Goal: Check status: Check status

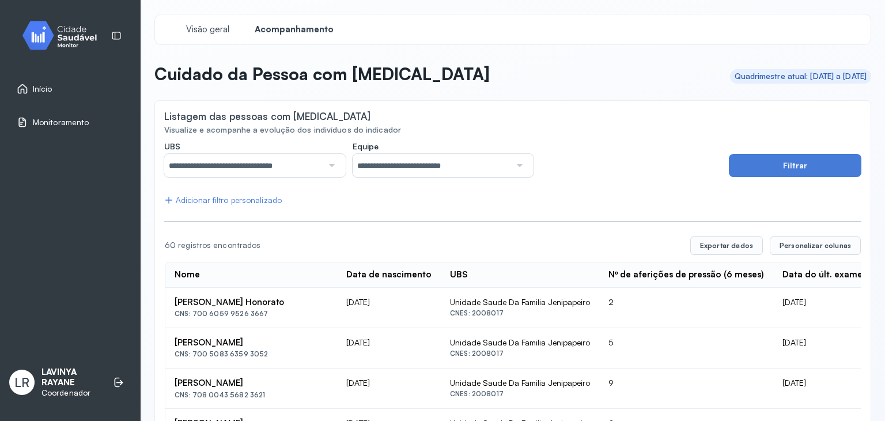
click at [58, 97] on div "Início" at bounding box center [70, 88] width 127 height 27
click at [55, 75] on div "Início Monitoramento" at bounding box center [70, 81] width 127 height 126
click at [53, 80] on div "Início" at bounding box center [70, 88] width 127 height 27
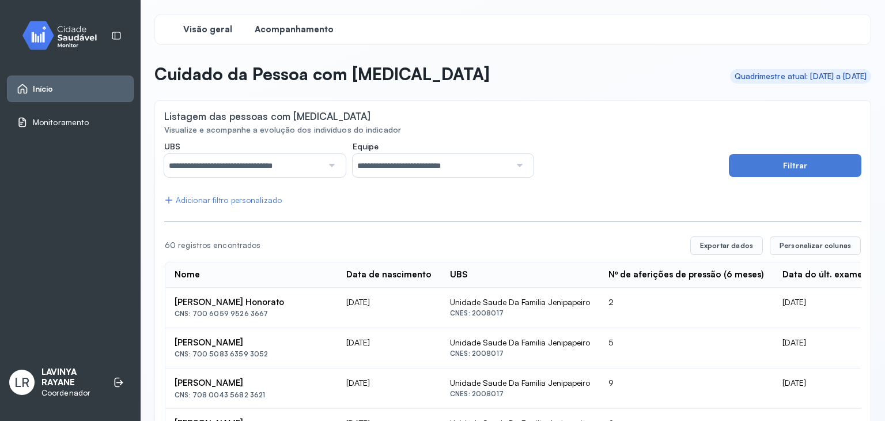
click at [191, 28] on span "Visão geral" at bounding box center [207, 29] width 49 height 11
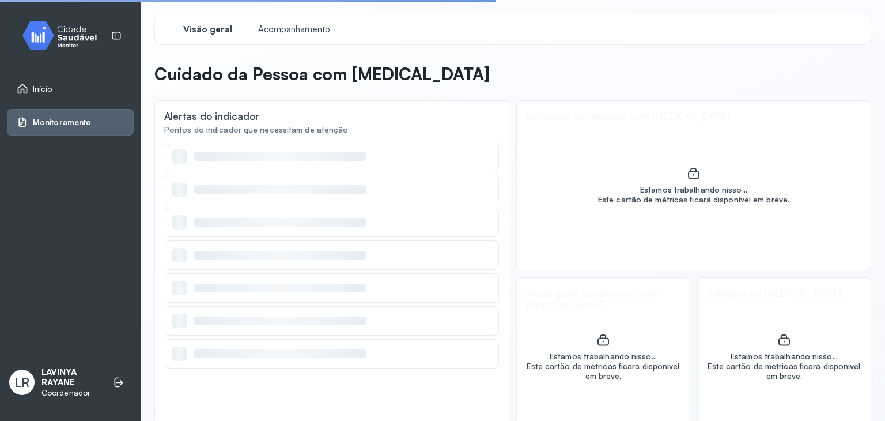
click at [85, 93] on link "Início" at bounding box center [70, 89] width 107 height 12
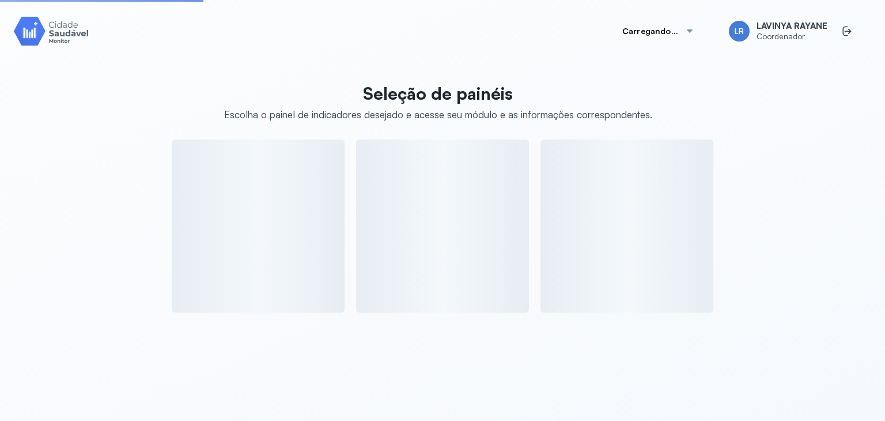
click at [85, 93] on div "Seleção de painéis Escolha o painel de indicadores desejado e acesse seu módulo…" at bounding box center [442, 194] width 857 height 236
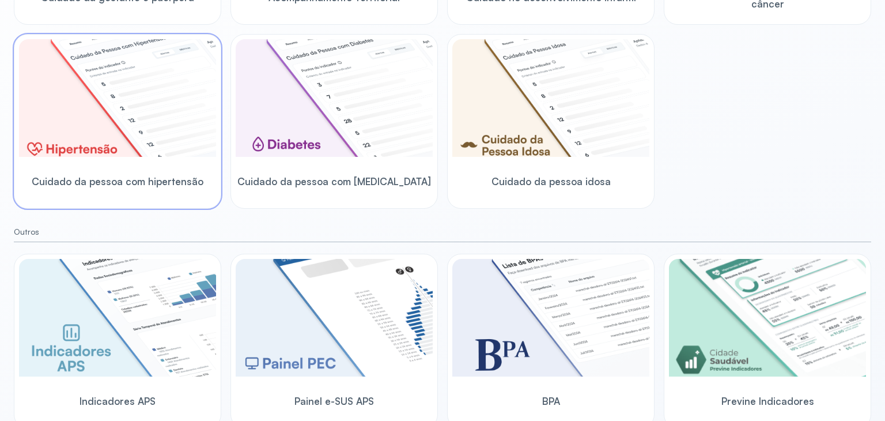
scroll to position [323, 0]
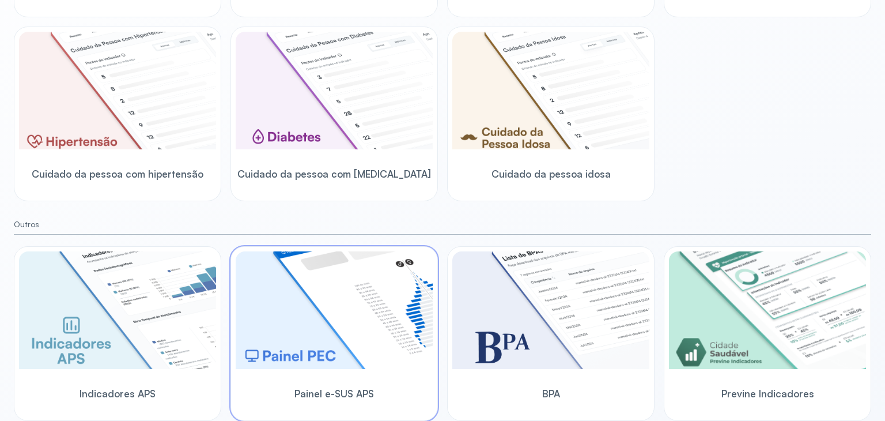
click at [330, 339] on img at bounding box center [334, 310] width 197 height 118
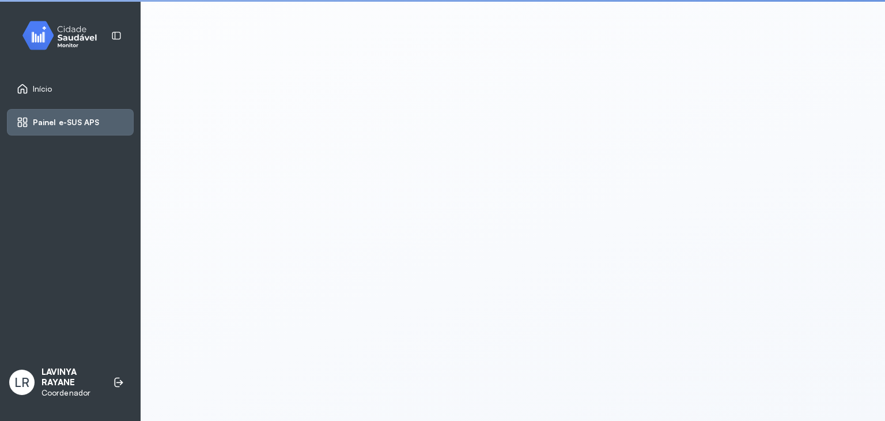
scroll to position [2, 0]
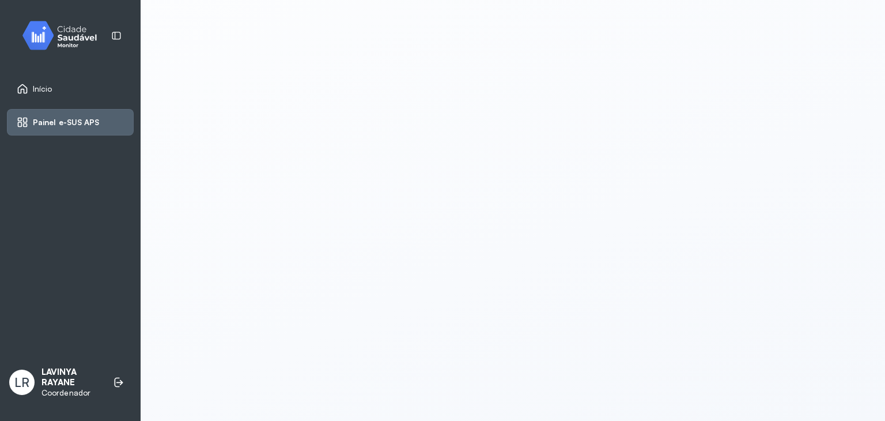
click at [47, 118] on span "Painel e-SUS APS" at bounding box center [66, 123] width 67 height 10
click at [63, 89] on link "Início" at bounding box center [70, 89] width 107 height 12
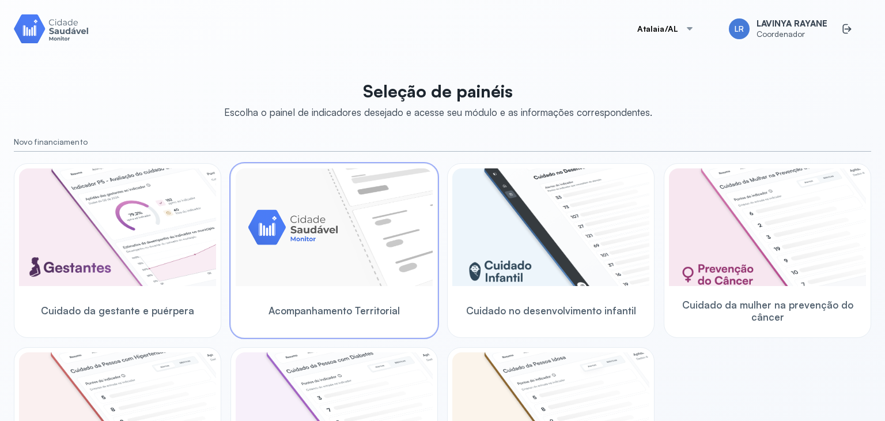
scroll to position [60, 0]
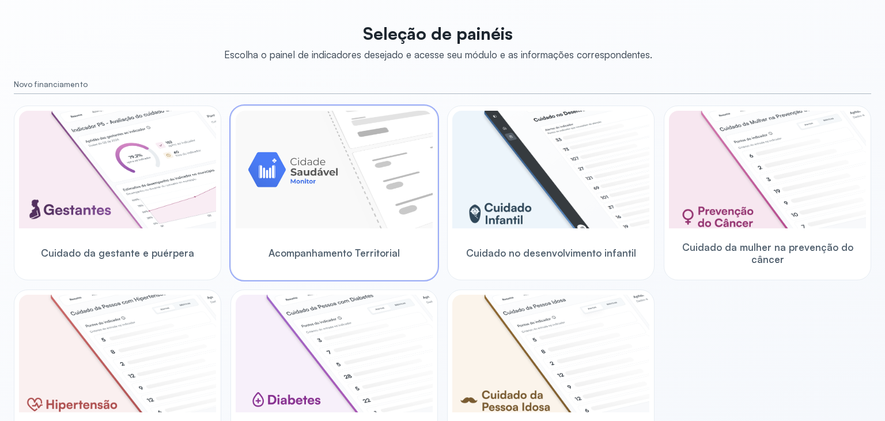
click at [352, 245] on div "Acompanhamento Territorial" at bounding box center [334, 253] width 197 height 44
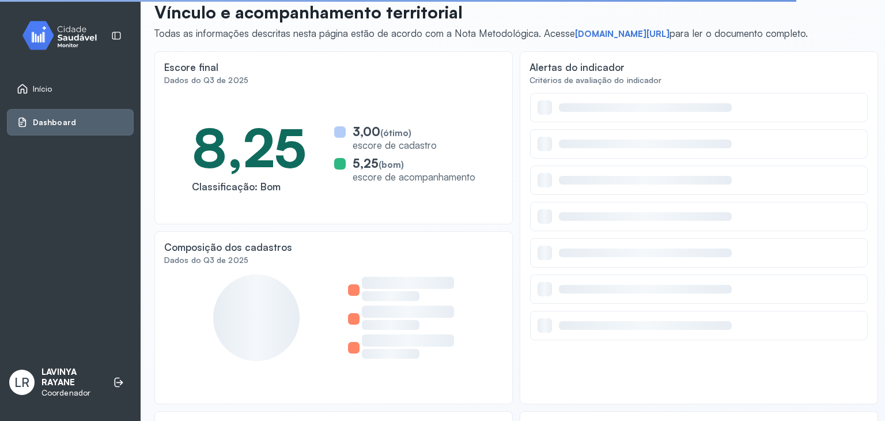
click at [281, 88] on div "Escore final Dados do Q3 de 2025 8,25 Classificação: Bom 3,00 (ótimo) escore de…" at bounding box center [333, 137] width 358 height 173
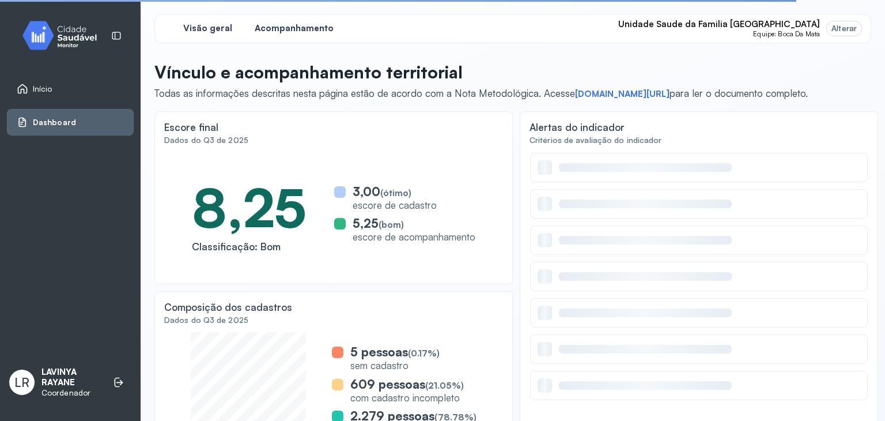
click at [312, 27] on span "Acompanhamento" at bounding box center [294, 28] width 79 height 11
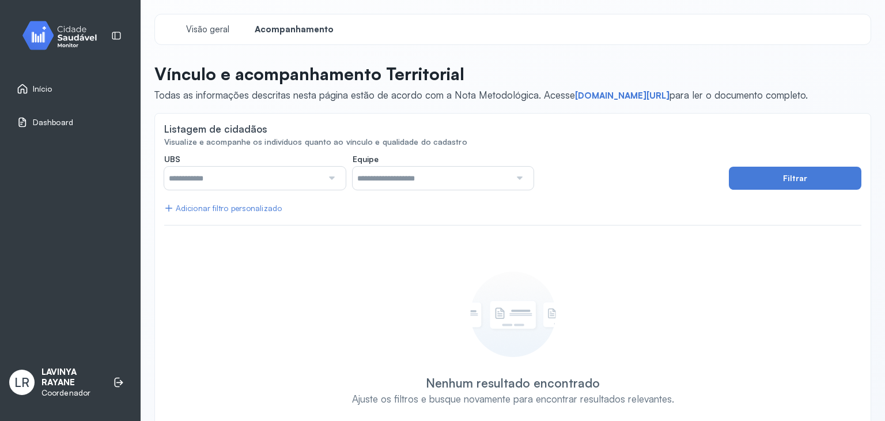
click at [323, 175] on div at bounding box center [331, 178] width 16 height 23
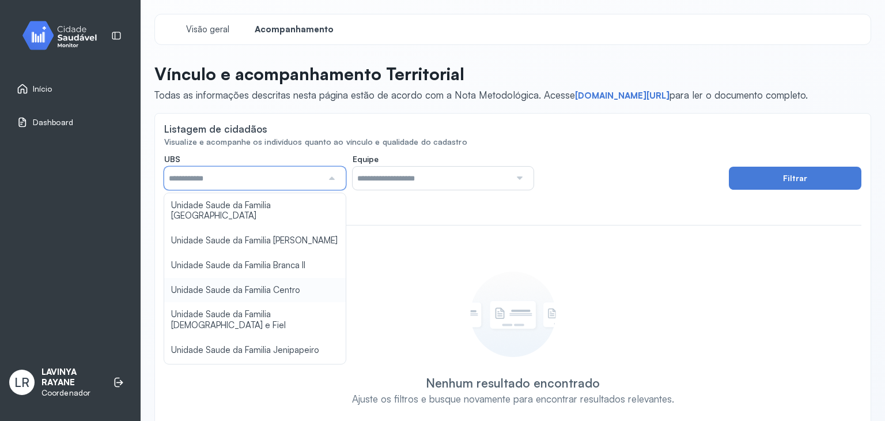
type input "*****"
click at [293, 278] on div "**********" at bounding box center [512, 293] width 697 height 278
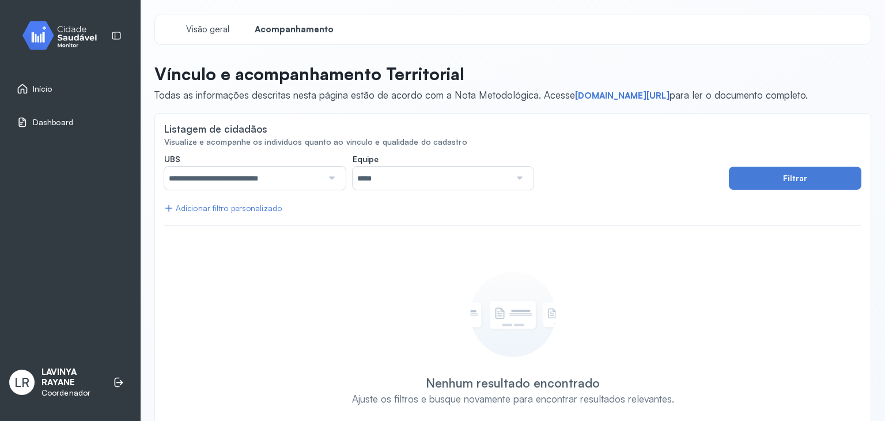
click at [520, 180] on div at bounding box center [519, 178] width 16 height 23
click at [401, 230] on div "**********" at bounding box center [512, 293] width 697 height 278
click at [747, 179] on button "Filtrar" at bounding box center [795, 178] width 133 height 23
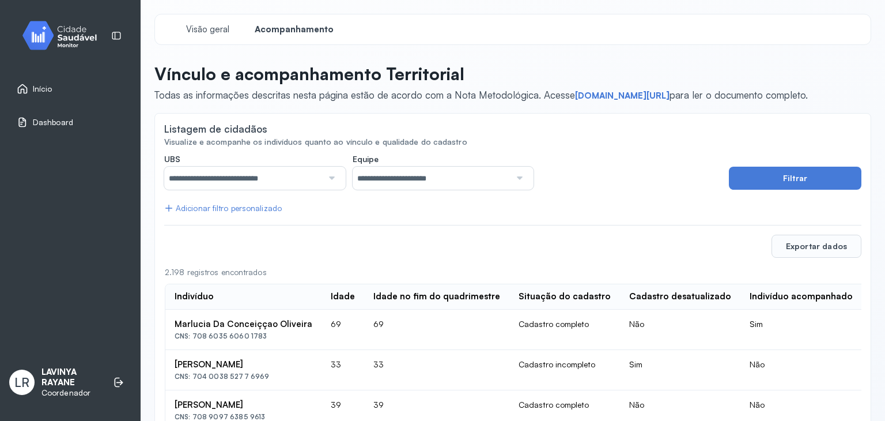
click at [243, 207] on div "Adicionar filtro personalizado" at bounding box center [223, 208] width 118 height 10
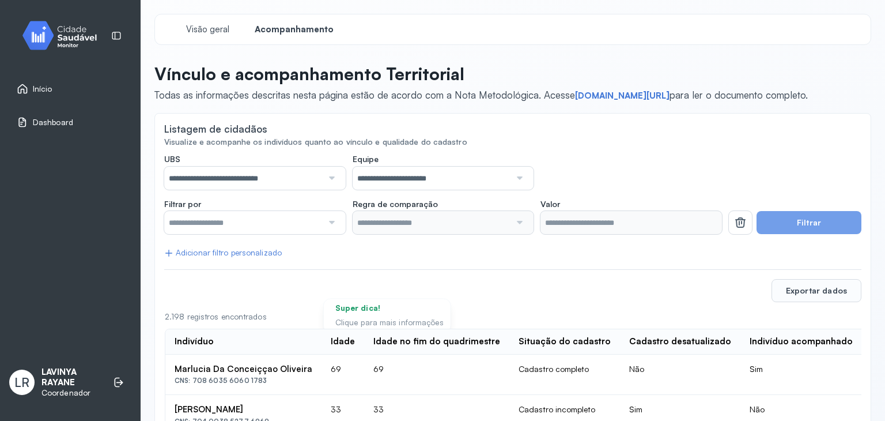
click at [238, 223] on input "text" at bounding box center [243, 222] width 158 height 23
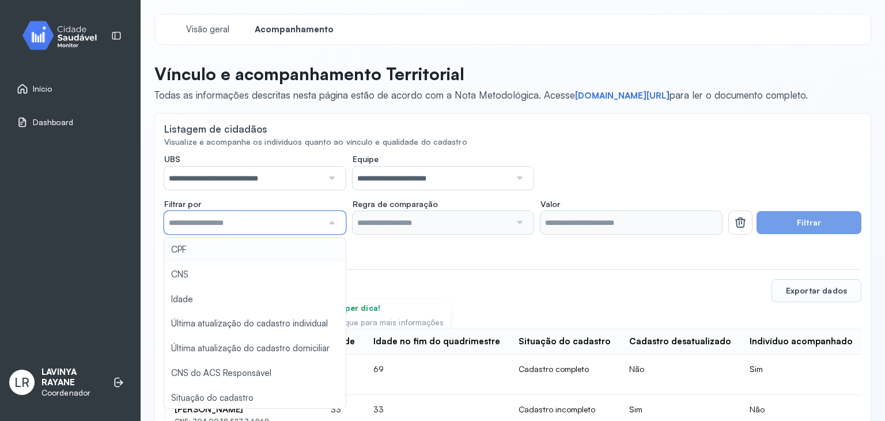
click at [237, 222] on input "text" at bounding box center [243, 222] width 158 height 23
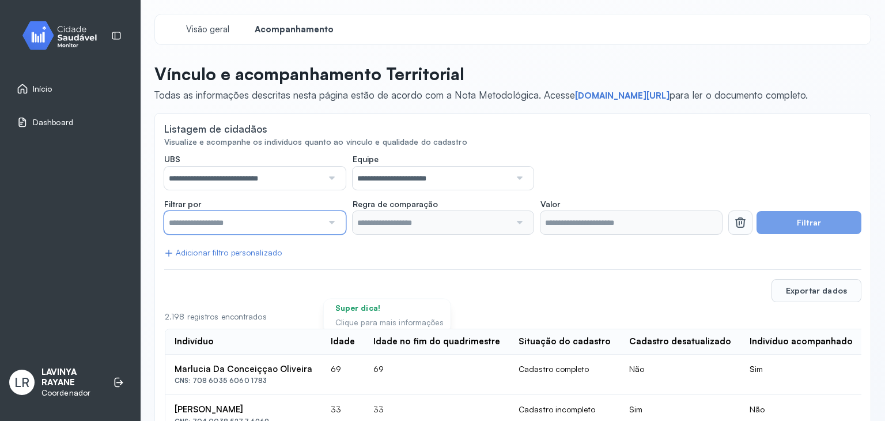
click at [734, 228] on icon at bounding box center [741, 223] width 14 height 14
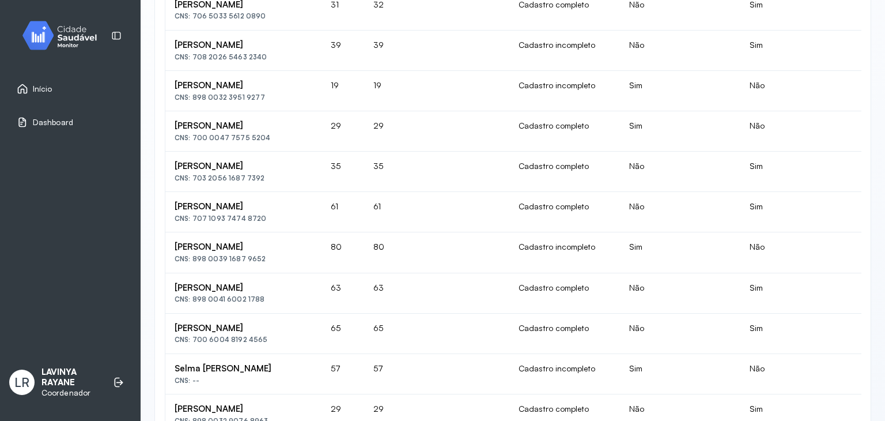
scroll to position [461, 0]
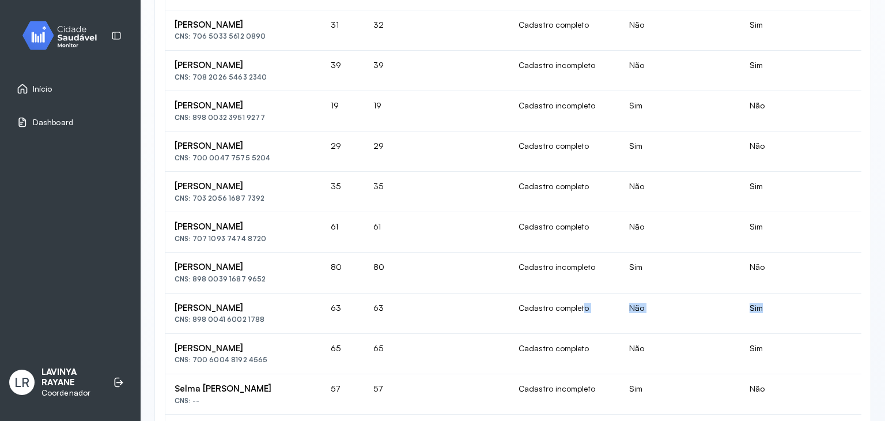
drag, startPoint x: 719, startPoint y: 325, endPoint x: 579, endPoint y: 314, distance: 141.0
click at [577, 314] on td "Cadastro completo" at bounding box center [564, 313] width 111 height 40
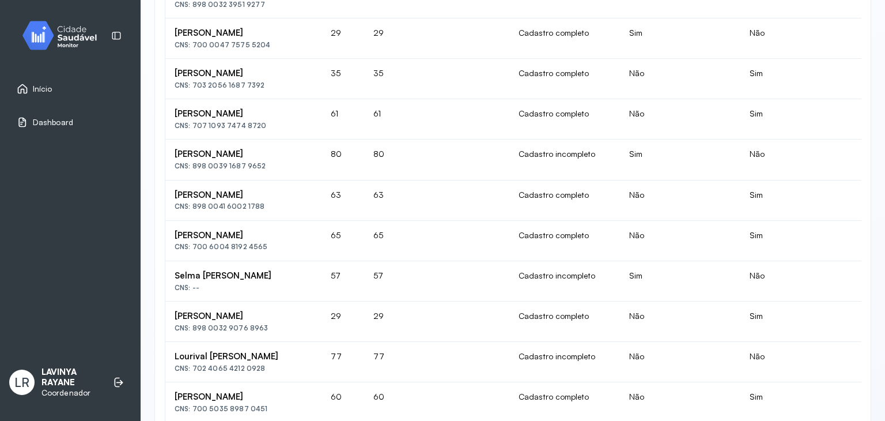
scroll to position [519, 0]
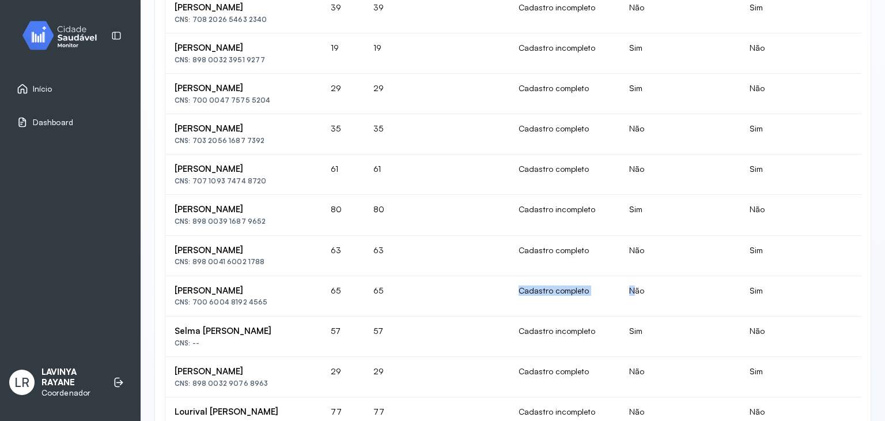
drag, startPoint x: 624, startPoint y: 287, endPoint x: 507, endPoint y: 293, distance: 117.1
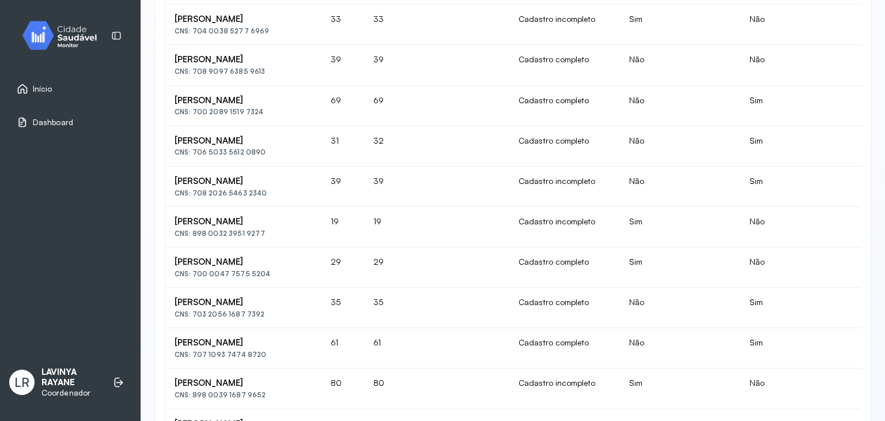
scroll to position [288, 0]
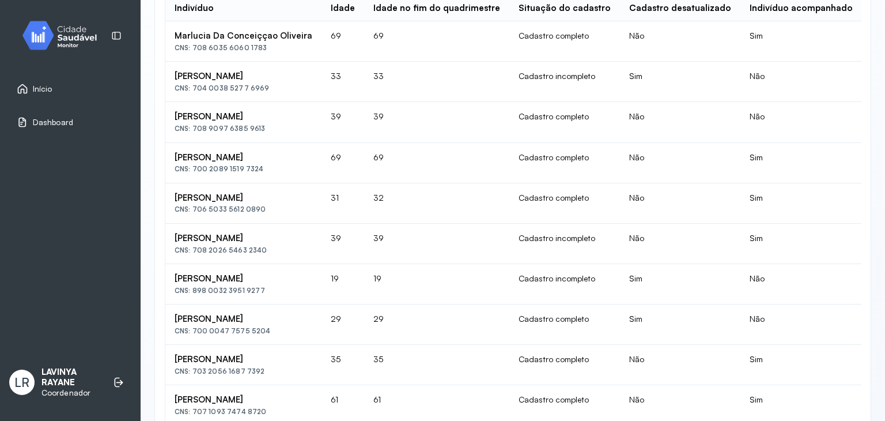
click at [512, 286] on td "Cadastro incompleto" at bounding box center [564, 284] width 111 height 40
click at [515, 286] on td "Cadastro incompleto" at bounding box center [564, 284] width 111 height 40
drag, startPoint x: 744, startPoint y: 176, endPoint x: 645, endPoint y: 123, distance: 111.6
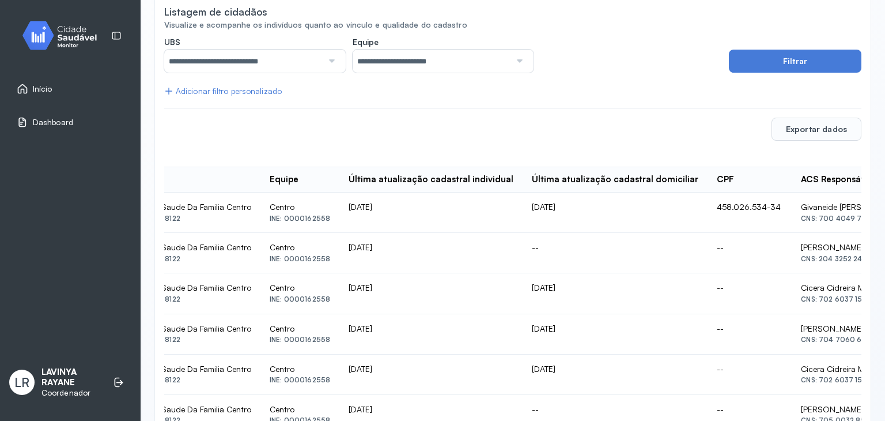
scroll to position [116, 0]
